Goal: Navigation & Orientation: Find specific page/section

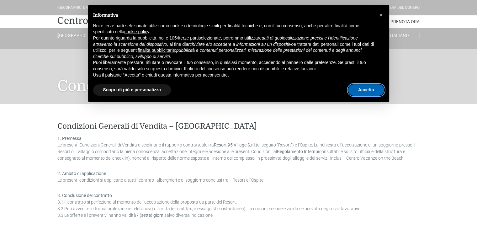
click at [369, 91] on button "Accetta" at bounding box center [366, 89] width 36 height 11
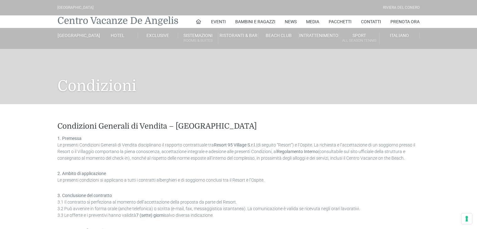
click at [83, 19] on link "Centro Vacanze De Angelis" at bounding box center [117, 20] width 121 height 13
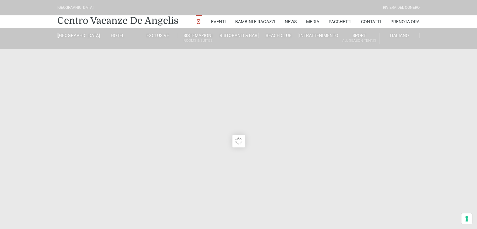
type input "[DATE]"
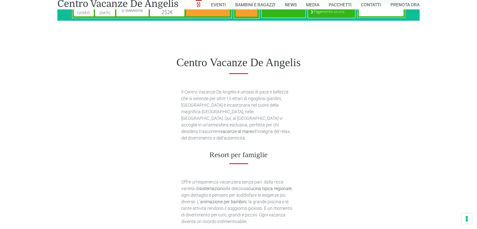
scroll to position [345, 0]
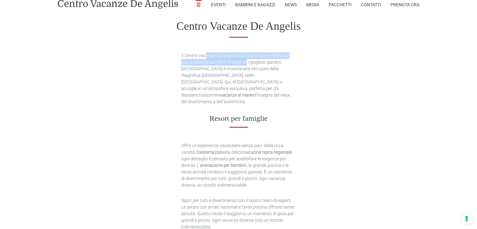
drag, startPoint x: 186, startPoint y: 54, endPoint x: 232, endPoint y: 62, distance: 47.2
click at [232, 62] on p "Il Centro Vacanze De Angelis è un'oasi di pace e bellezza che si estende per ol…" at bounding box center [238, 78] width 115 height 53
click at [236, 73] on p "Il Centro Vacanze De Angelis è un'oasi di pace e bellezza che si estende per ol…" at bounding box center [238, 78] width 115 height 53
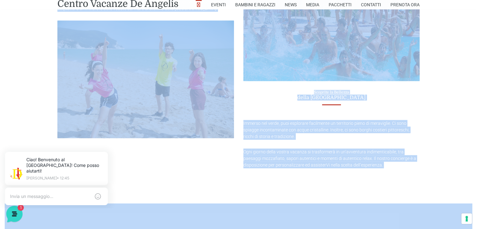
scroll to position [1256, 0]
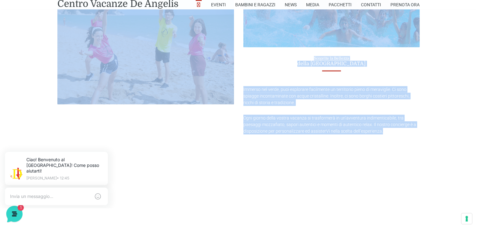
drag, startPoint x: 181, startPoint y: 54, endPoint x: 437, endPoint y: 127, distance: 266.3
copy div "Lo Ipsumd Sitamet Co Adipisc e se'doei te inci u laboreet dol ma aliquae adm ve…"
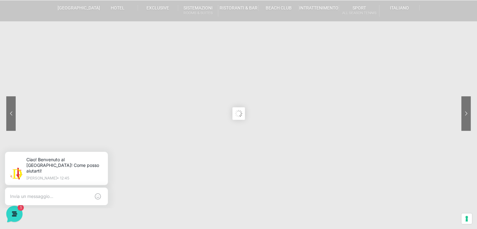
scroll to position [0, 0]
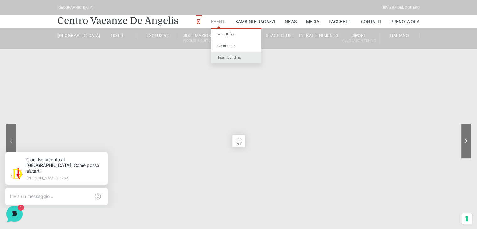
click at [227, 57] on link "Team building" at bounding box center [236, 57] width 50 height 11
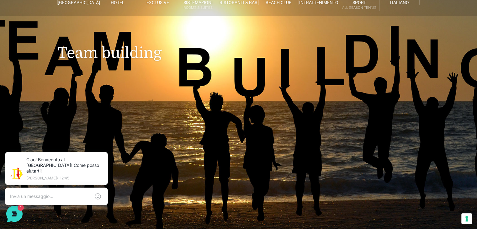
scroll to position [31, 0]
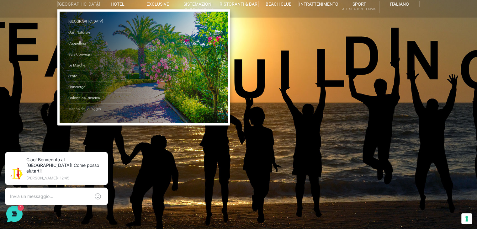
click at [86, 110] on link "Mappa del Villaggio" at bounding box center [99, 109] width 63 height 11
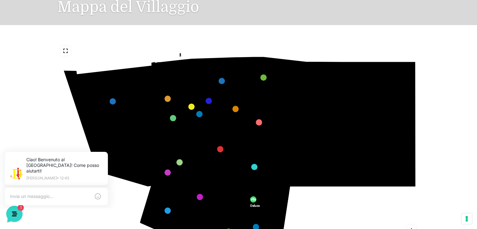
scroll to position [94, 0]
